Goal: Task Accomplishment & Management: Use online tool/utility

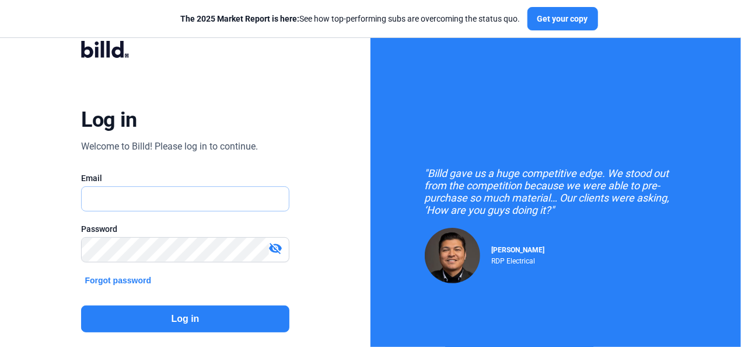
type input "[EMAIL_ADDRESS][DOMAIN_NAME]"
click at [190, 315] on button "Log in" at bounding box center [185, 318] width 208 height 27
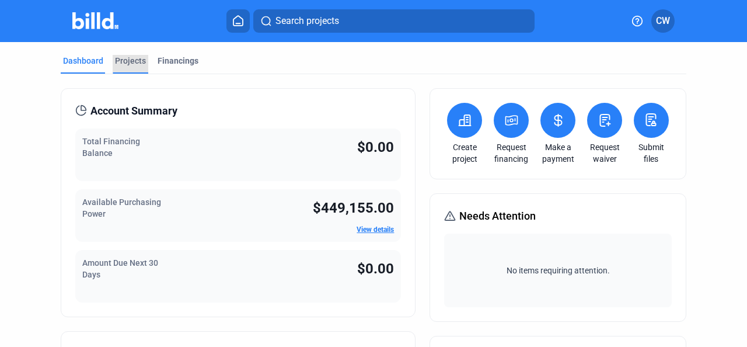
click at [130, 63] on div "Projects" at bounding box center [130, 61] width 31 height 12
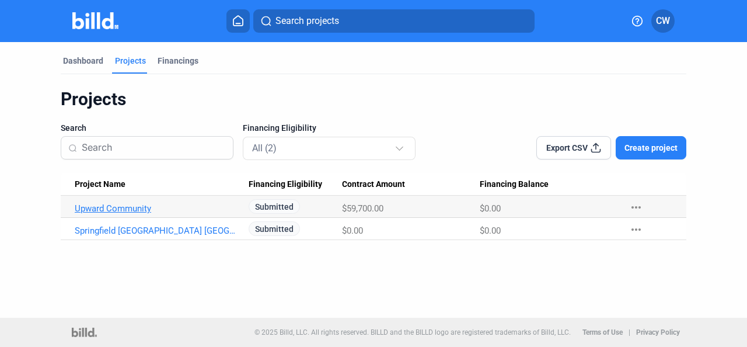
click at [120, 211] on link "Upward Community" at bounding box center [157, 208] width 165 height 11
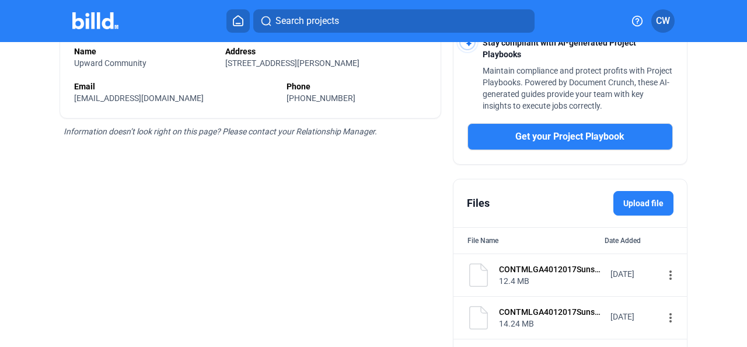
scroll to position [350, 0]
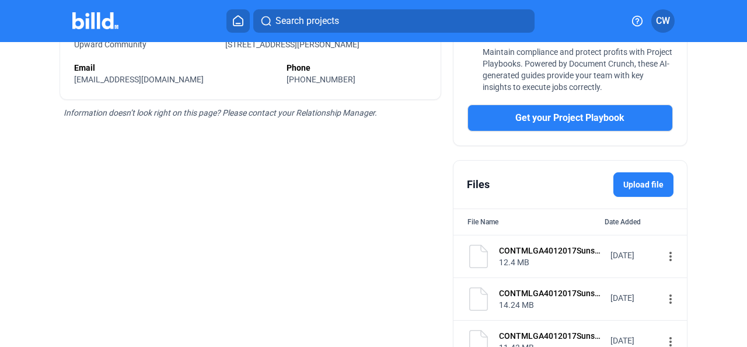
click at [635, 178] on label "Upload file" at bounding box center [644, 184] width 60 height 25
click at [0, 0] on input "Upload file" at bounding box center [0, 0] width 0 height 0
